Goal: Task Accomplishment & Management: Manage account settings

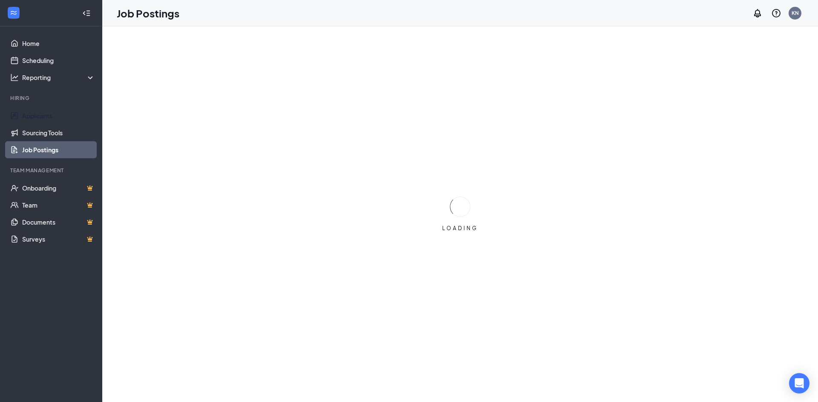
click at [41, 115] on link "Applicants" at bounding box center [58, 115] width 73 height 17
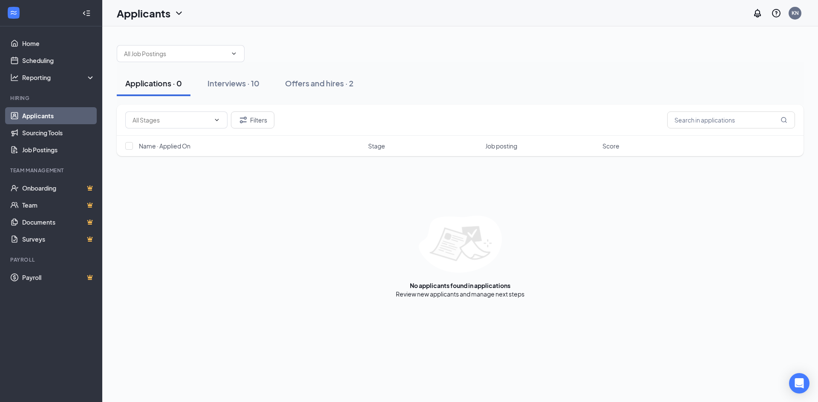
click at [233, 85] on div "Interviews · 10" at bounding box center [233, 83] width 52 height 11
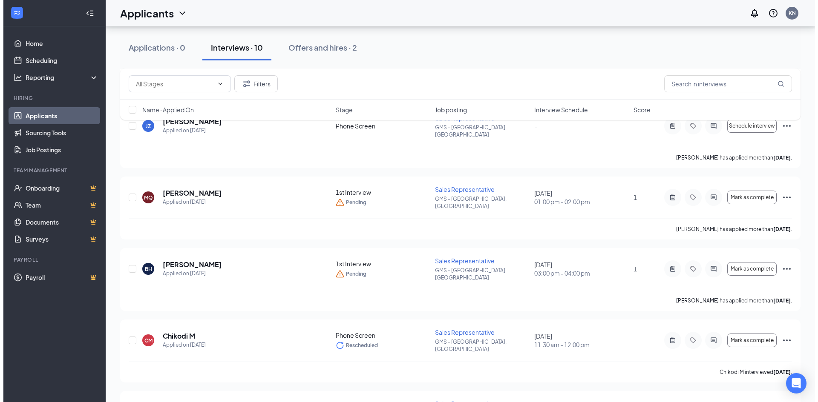
scroll to position [375, 0]
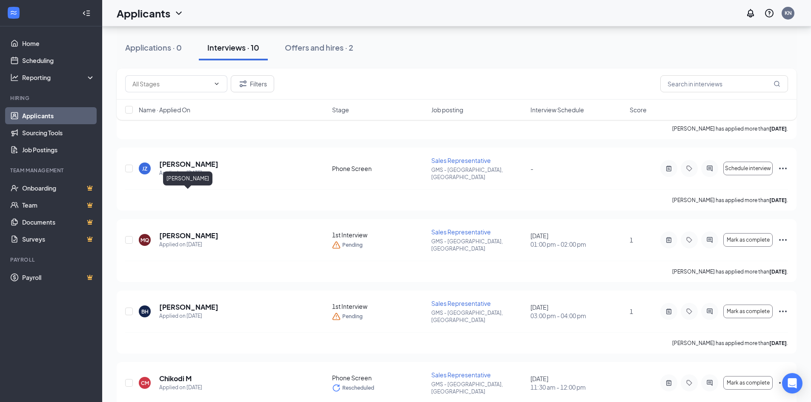
click at [179, 231] on h5 "[PERSON_NAME]" at bounding box center [188, 235] width 59 height 9
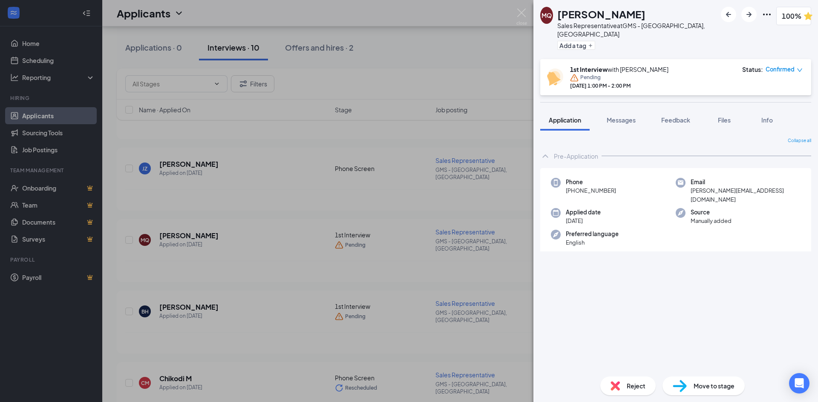
click at [724, 116] on span "Files" at bounding box center [724, 120] width 13 height 8
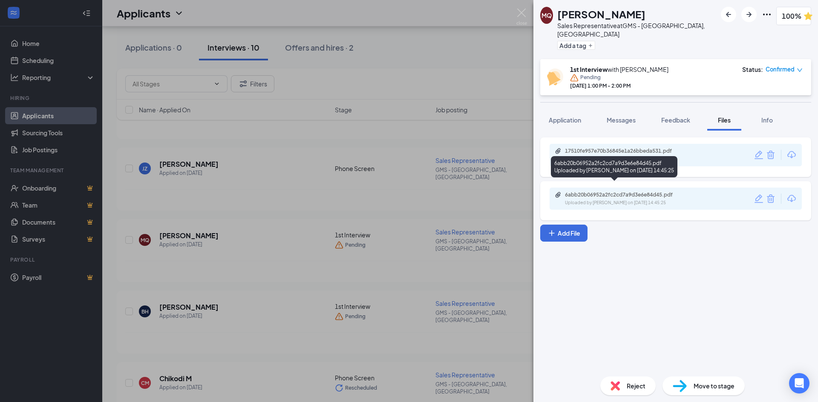
click at [617, 200] on div "Uploaded by Kaitie Carpenter on Sep 08, 2025 at 14:45:25" at bounding box center [629, 203] width 128 height 7
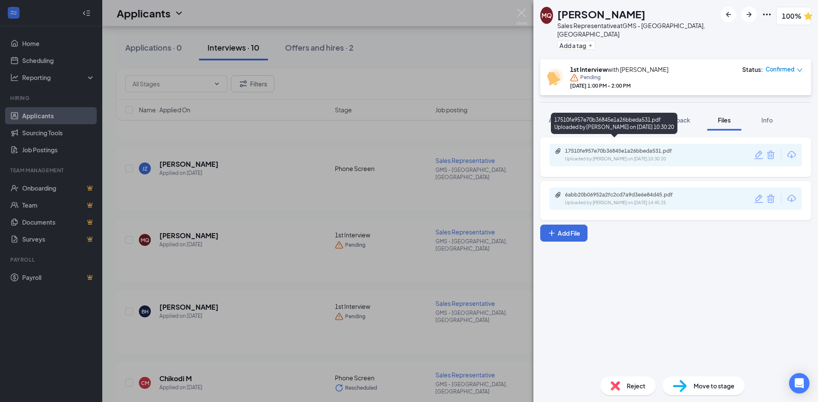
click at [600, 156] on div "Uploaded by Kaitie Carpenter on Sep 09, 2025 at 10:30:20" at bounding box center [629, 159] width 128 height 7
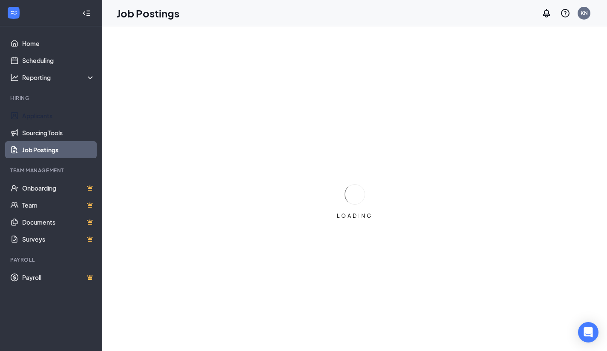
click at [53, 110] on link "Applicants" at bounding box center [58, 115] width 73 height 17
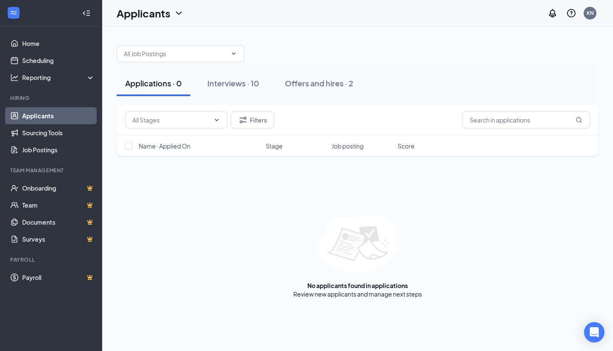
click at [231, 80] on div "Interviews · 10" at bounding box center [233, 83] width 52 height 11
